Goal: Answer question/provide support: Share knowledge or assist other users

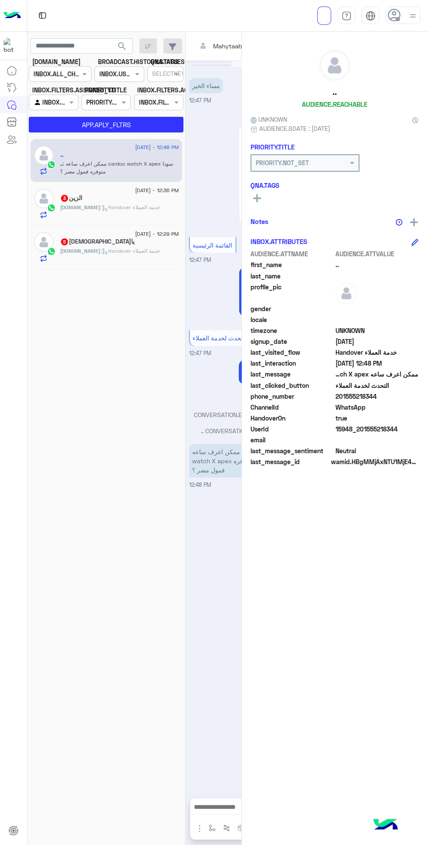
click at [402, 19] on div at bounding box center [402, 15] width 35 height 17
click at [118, 383] on div "[DATE] - 12:48 PM .. .. : ممكن اعرف ساعه cardoo watch X apex سودا متوفره فمول م…" at bounding box center [106, 491] width 158 height 712
click at [117, 45] on span "search" at bounding box center [122, 46] width 10 height 10
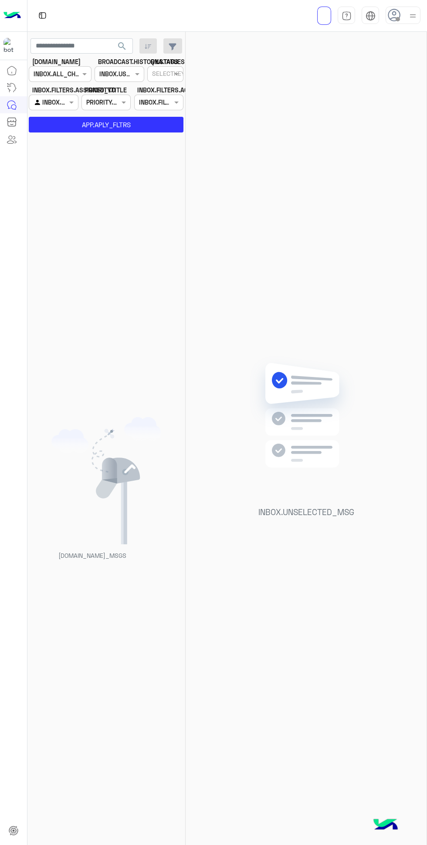
click at [397, 19] on span at bounding box center [397, 19] width 4 height 4
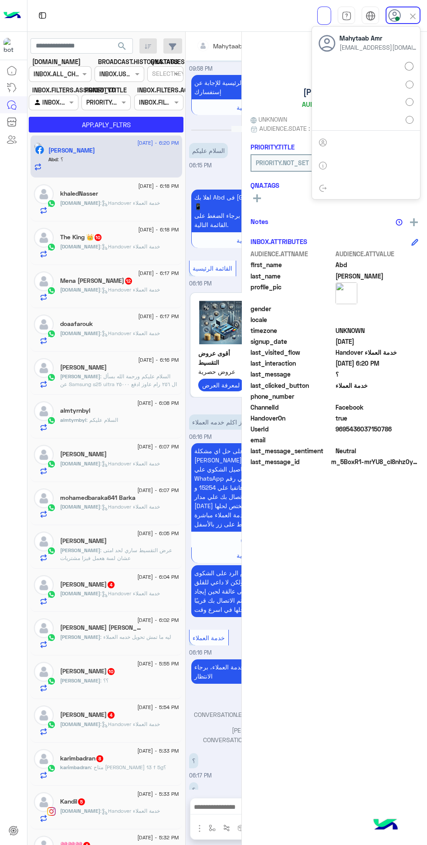
scroll to position [162, 0]
